Goal: Information Seeking & Learning: Learn about a topic

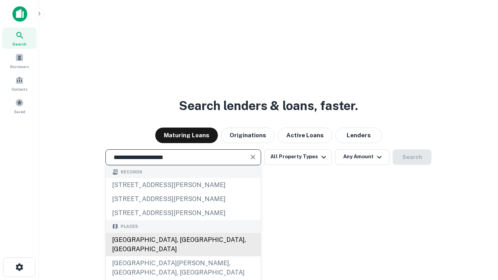
click at [183, 257] on div "[GEOGRAPHIC_DATA], [GEOGRAPHIC_DATA], [GEOGRAPHIC_DATA]" at bounding box center [183, 244] width 155 height 23
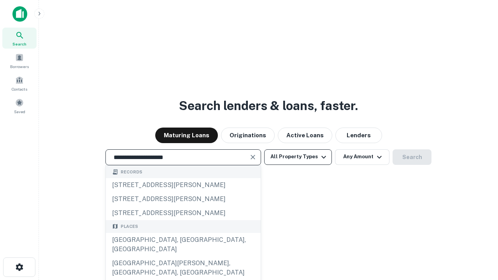
type input "**********"
click at [298, 157] on button "All Property Types" at bounding box center [298, 157] width 68 height 16
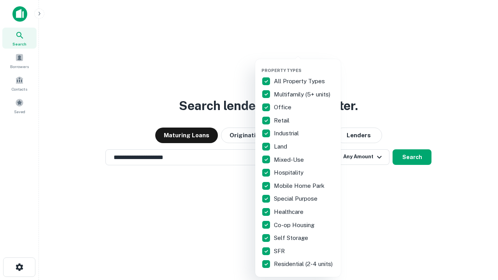
click at [304, 65] on button "button" at bounding box center [305, 65] width 86 height 0
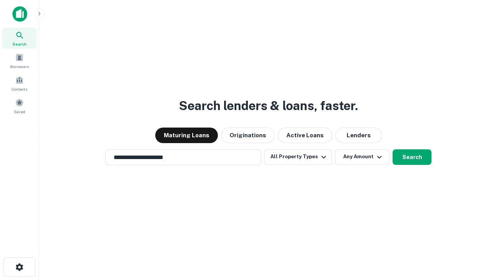
scroll to position [5, 94]
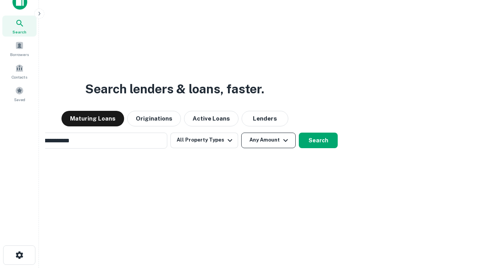
click at [241, 133] on button "Any Amount" at bounding box center [268, 141] width 55 height 16
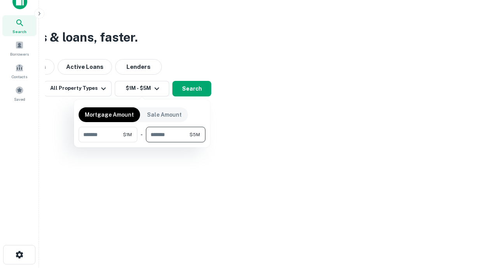
type input "*******"
click at [142, 142] on button "button" at bounding box center [142, 142] width 127 height 0
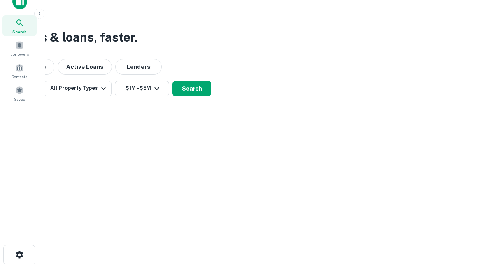
scroll to position [5, 144]
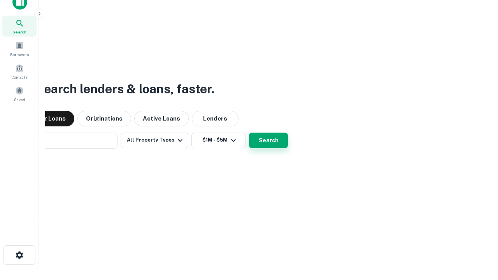
click at [249, 133] on button "Search" at bounding box center [268, 141] width 39 height 16
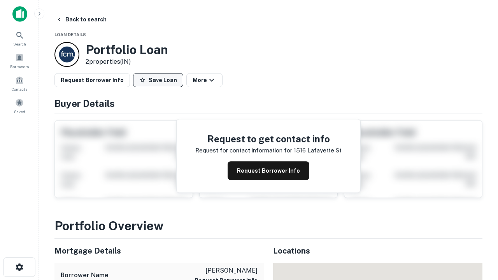
click at [158, 80] on button "Save Loan" at bounding box center [158, 80] width 50 height 14
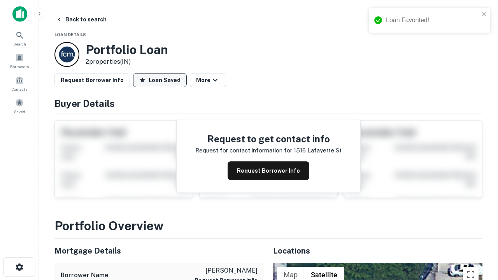
click at [160, 80] on button "Loan Saved" at bounding box center [160, 80] width 54 height 14
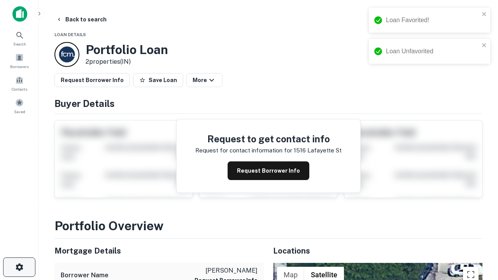
click at [19, 267] on icon "button" at bounding box center [19, 267] width 9 height 9
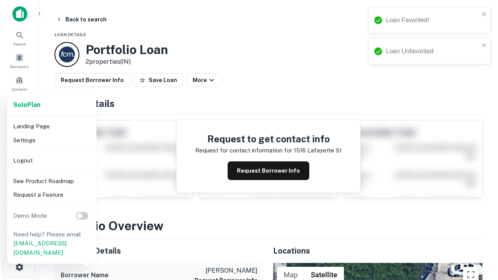
click at [51, 160] on li "Logout" at bounding box center [51, 161] width 83 height 14
